Goal: Transaction & Acquisition: Purchase product/service

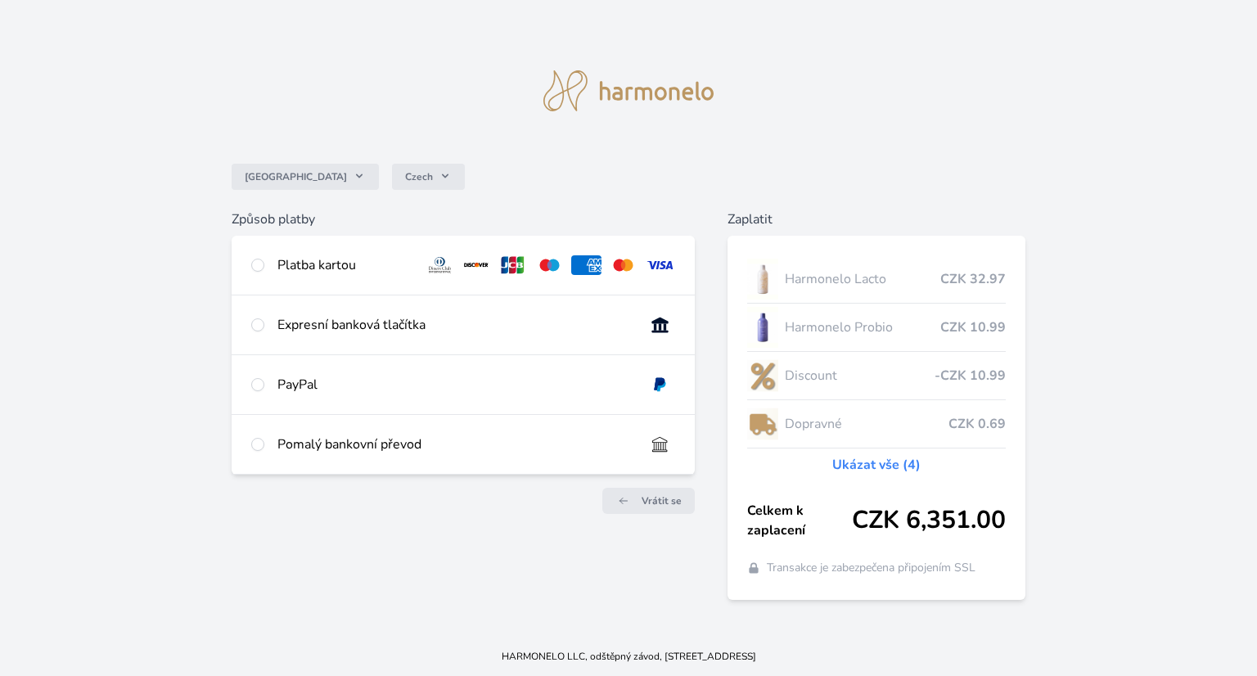
click at [328, 264] on div "Platba kartou" at bounding box center [345, 265] width 134 height 20
radio input "true"
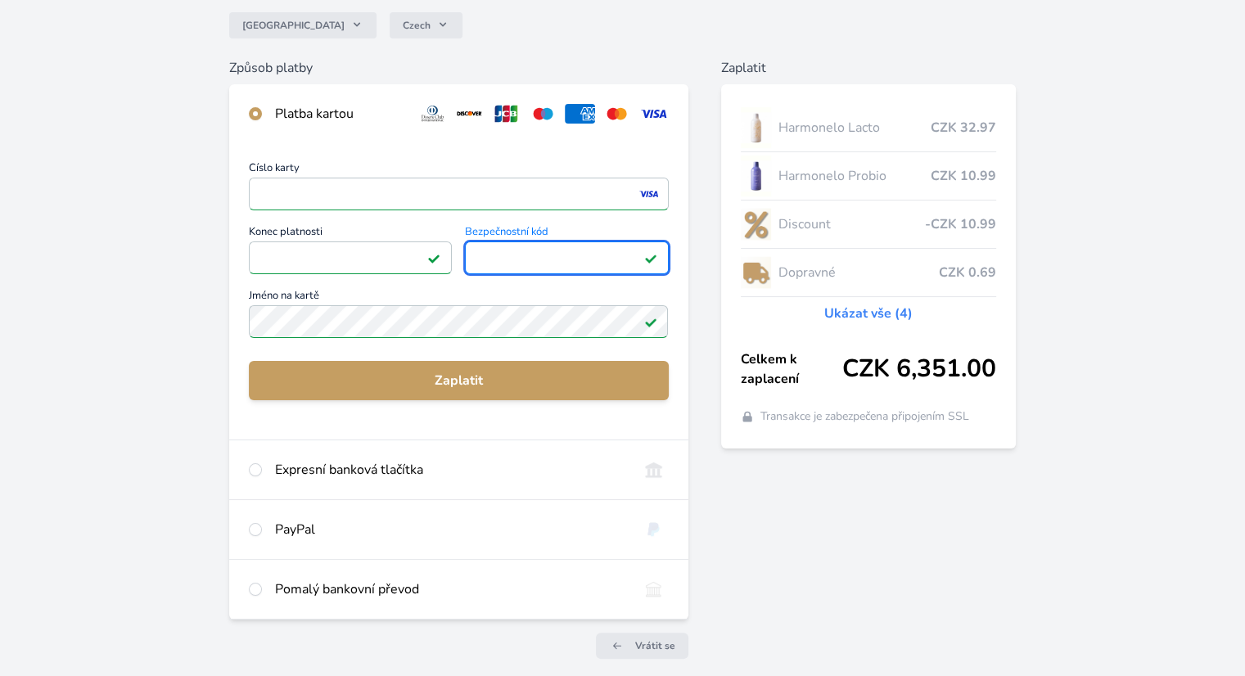
scroll to position [50, 0]
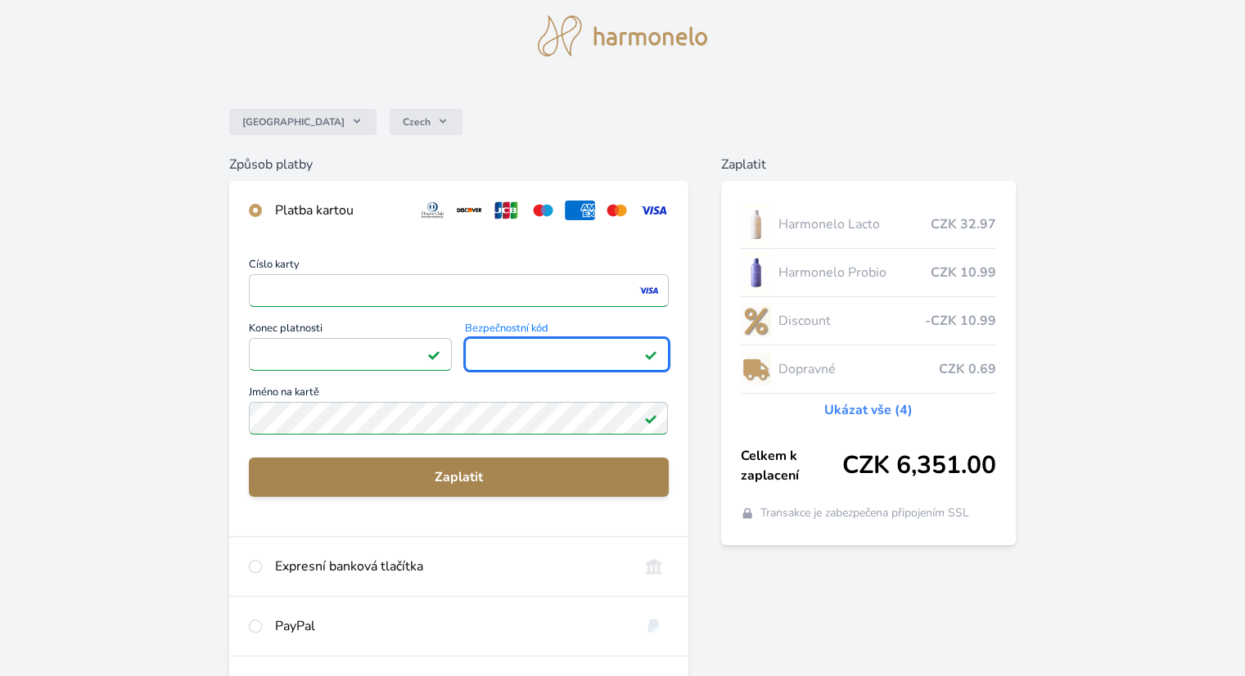
click at [468, 464] on button "Zaplatit" at bounding box center [458, 477] width 419 height 39
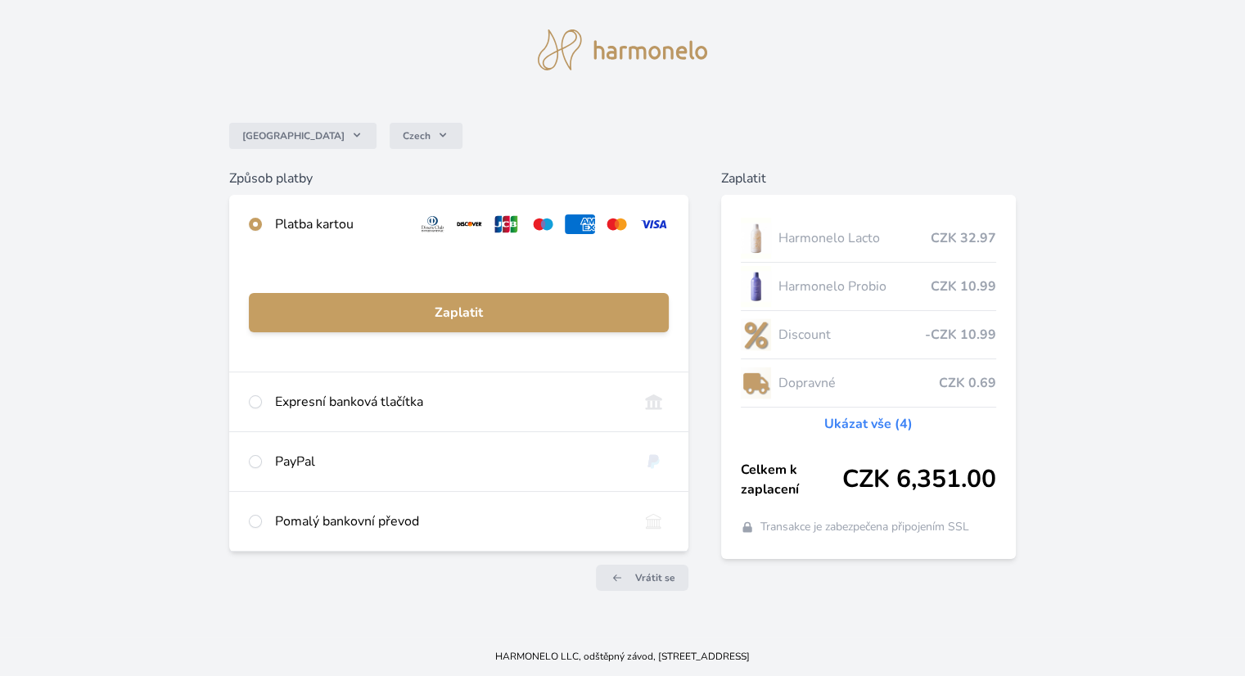
scroll to position [36, 0]
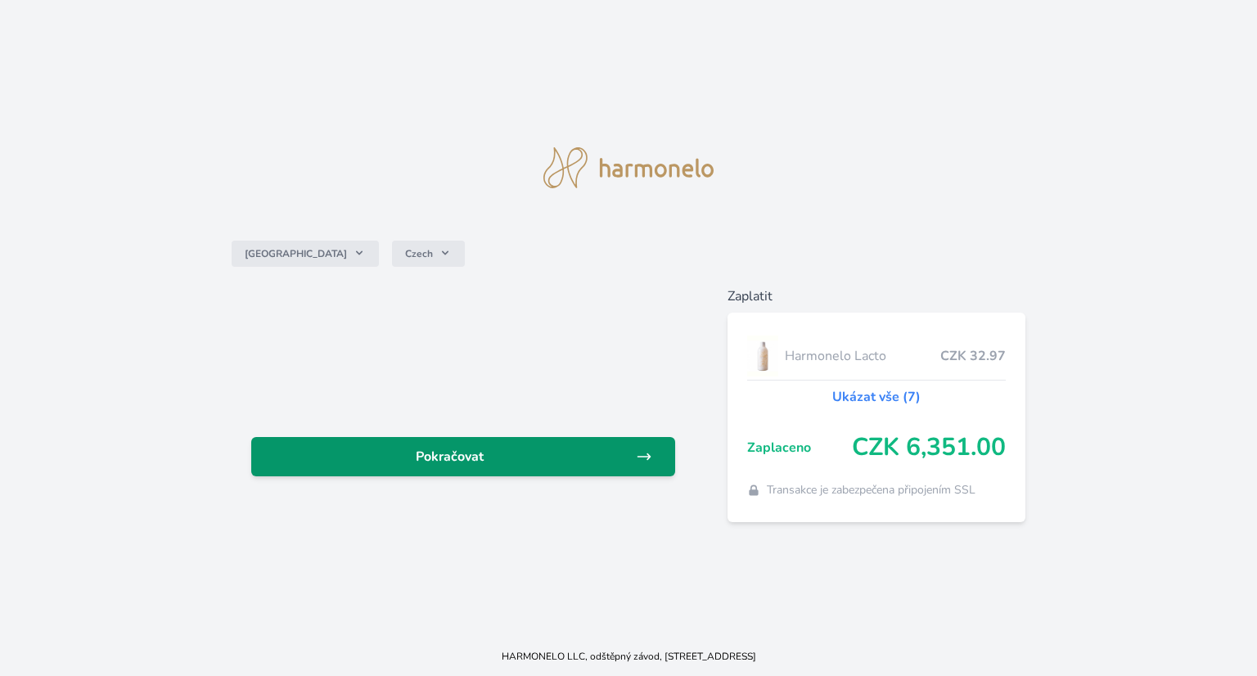
click at [439, 462] on span "Pokračovat" at bounding box center [450, 457] width 372 height 20
